Goal: Find specific page/section: Find specific page/section

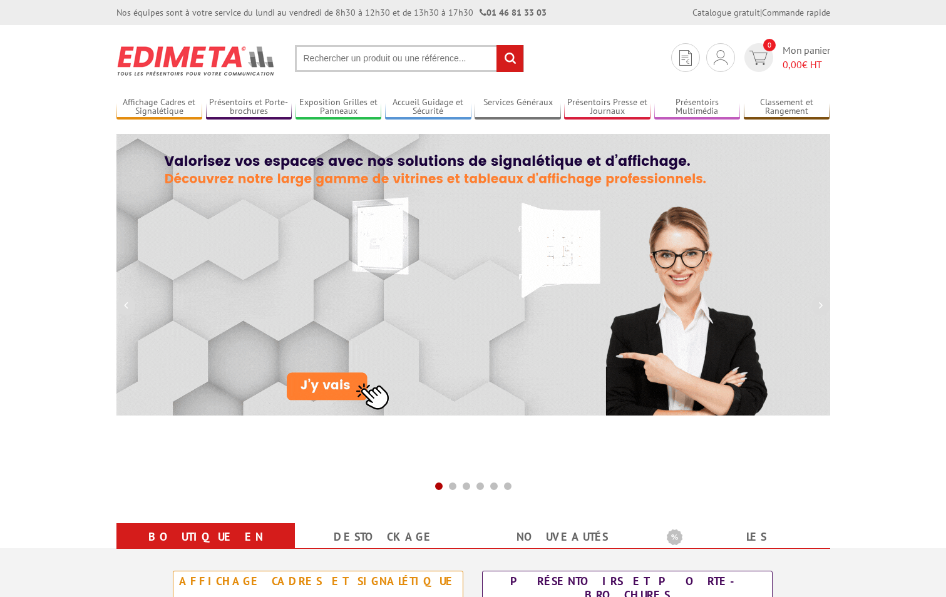
click at [329, 57] on input "text" at bounding box center [409, 58] width 229 height 27
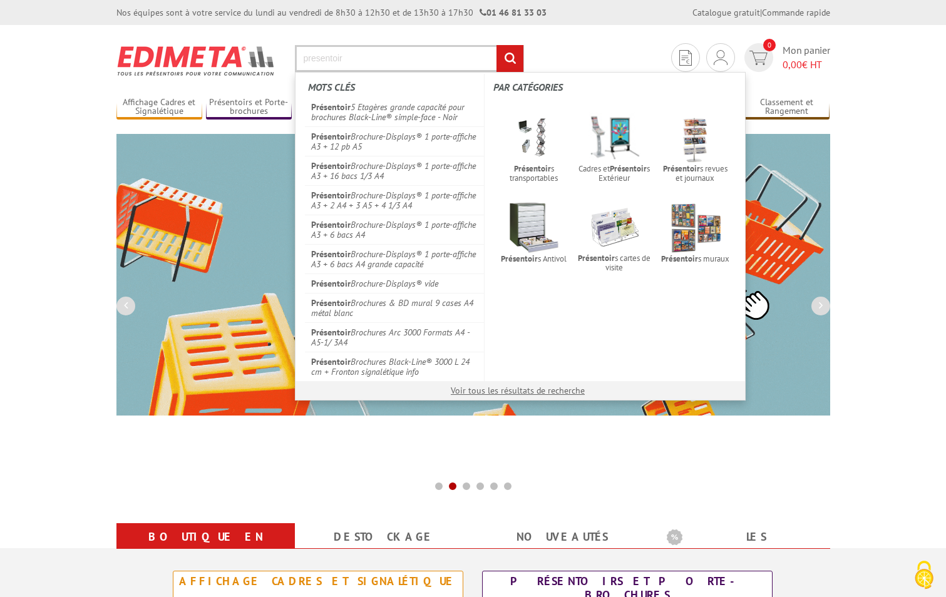
type input "presentoir"
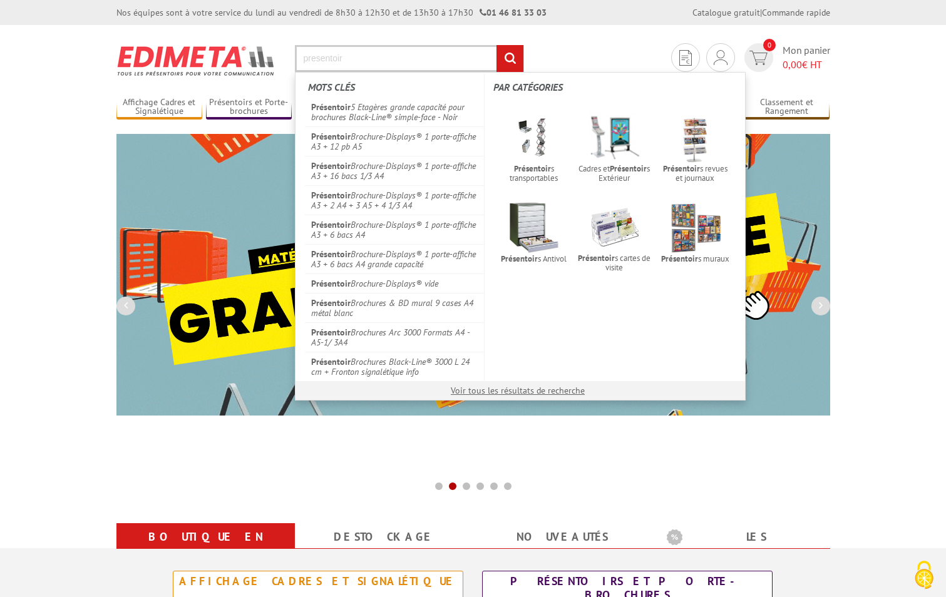
click at [496, 45] on input "rechercher" at bounding box center [509, 58] width 27 height 27
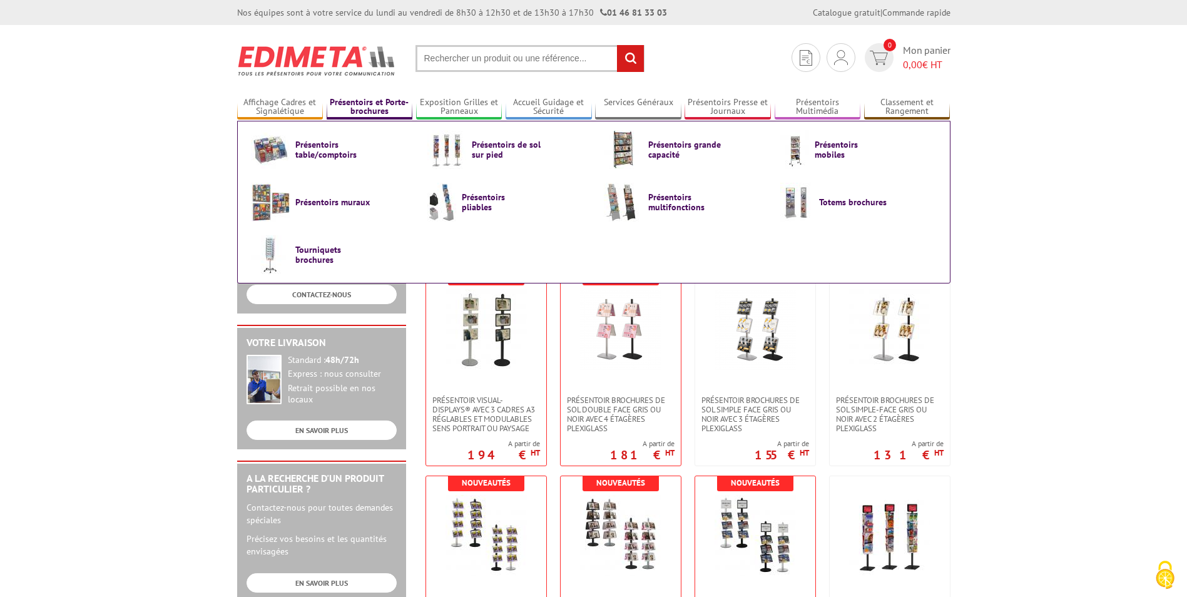
click at [374, 102] on link "Présentoirs et Porte-brochures" at bounding box center [370, 107] width 86 height 21
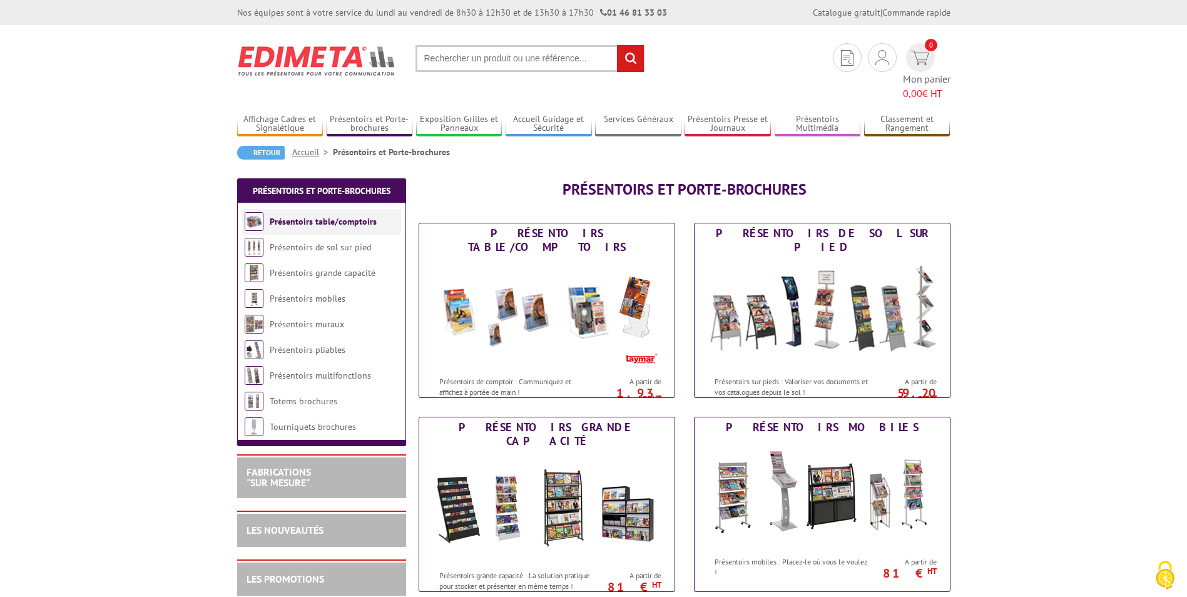
click at [312, 216] on link "Présentoirs table/comptoirs" at bounding box center [323, 221] width 107 height 11
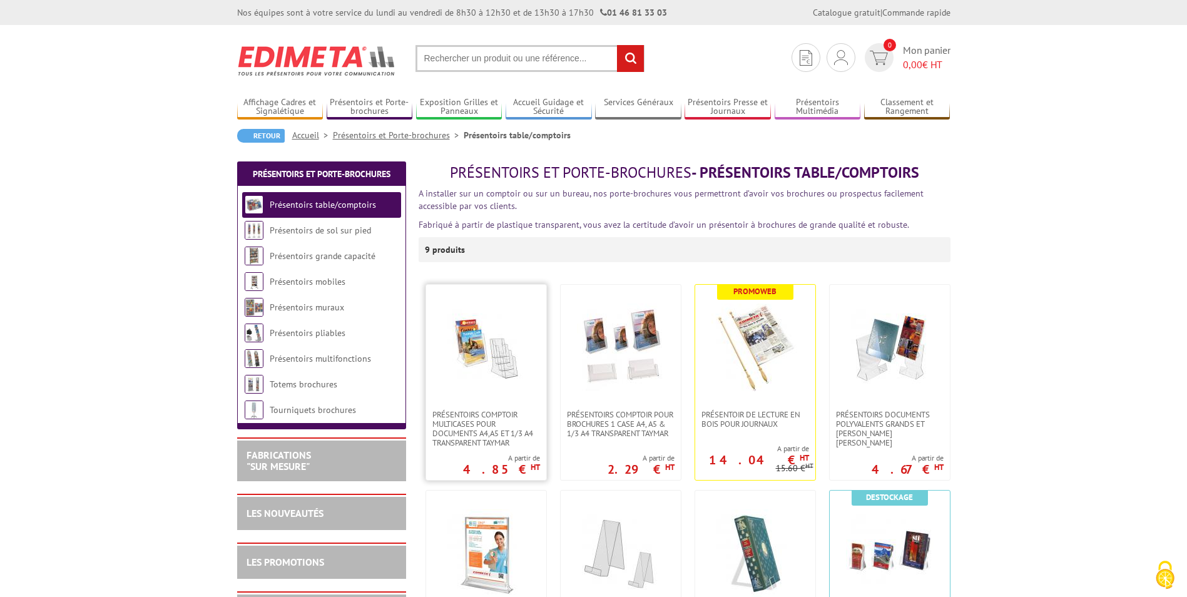
click at [491, 372] on img at bounding box center [487, 348] width 88 height 88
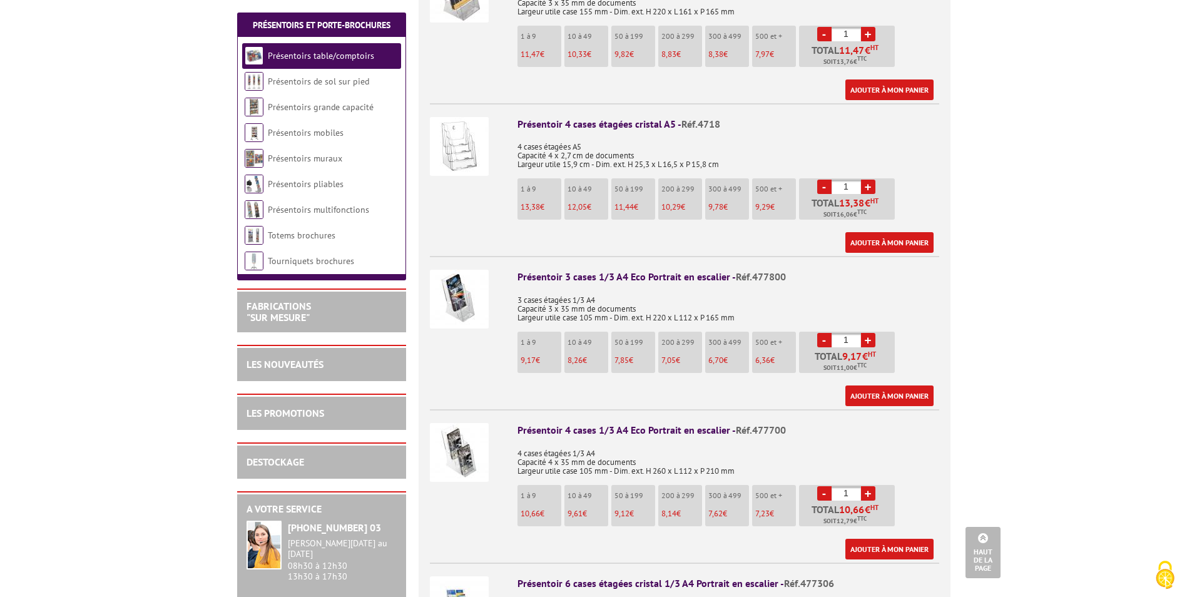
scroll to position [876, 0]
